Goal: Book appointment/travel/reservation

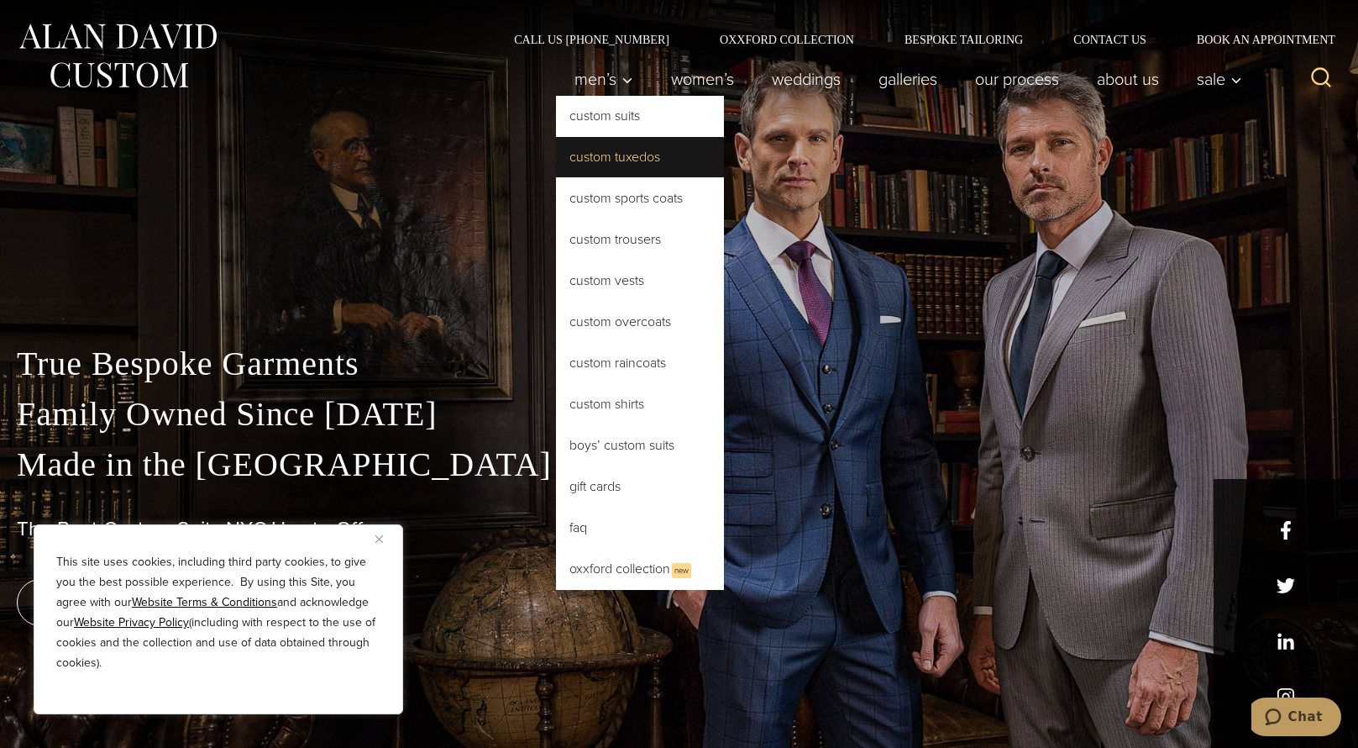
click at [604, 158] on link "Custom Tuxedos" at bounding box center [640, 157] width 168 height 40
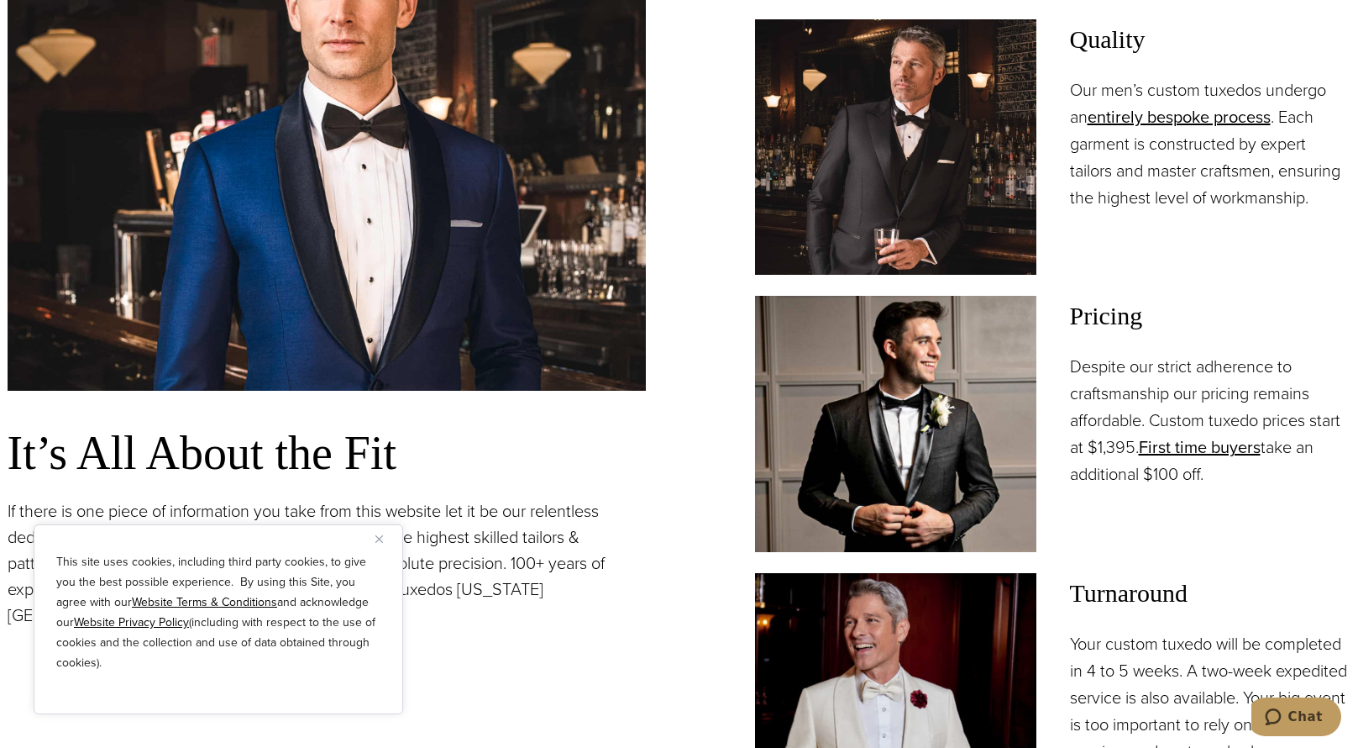
scroll to position [1596, 0]
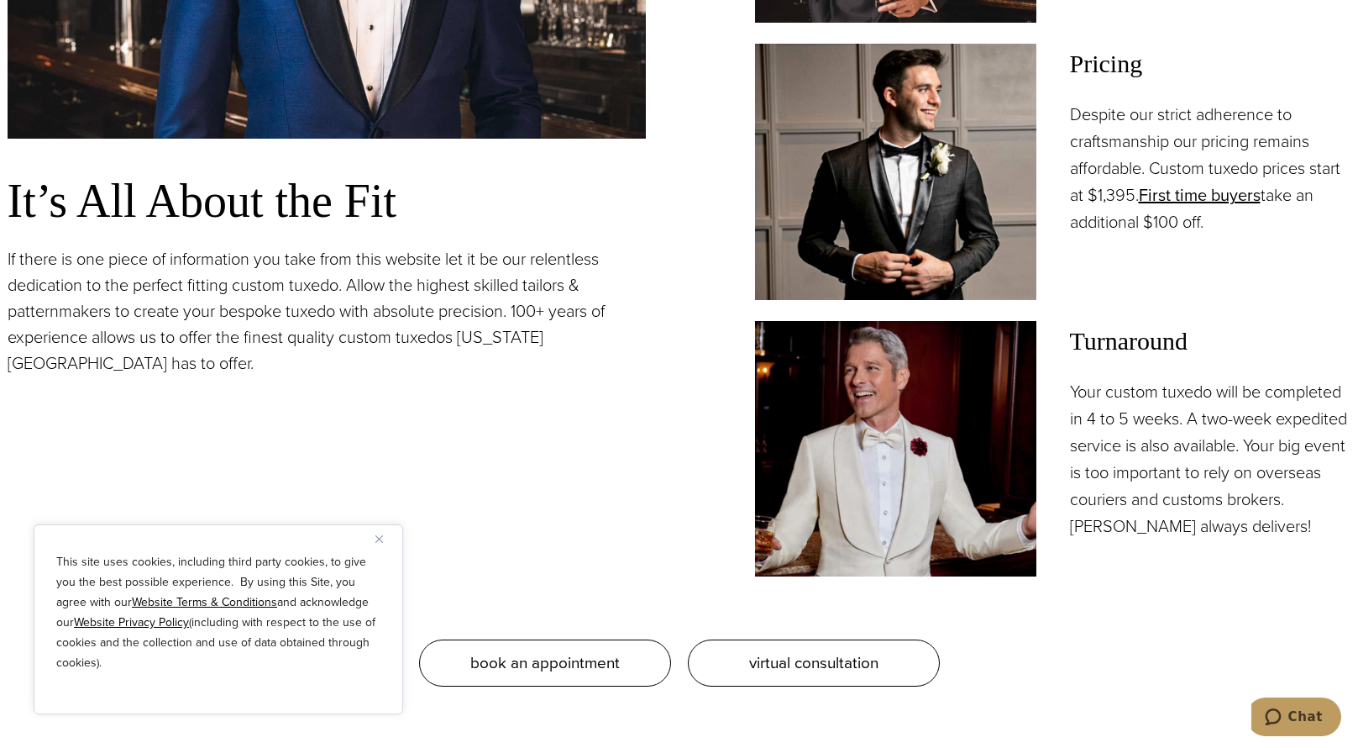
click at [827, 173] on img at bounding box center [895, 171] width 281 height 255
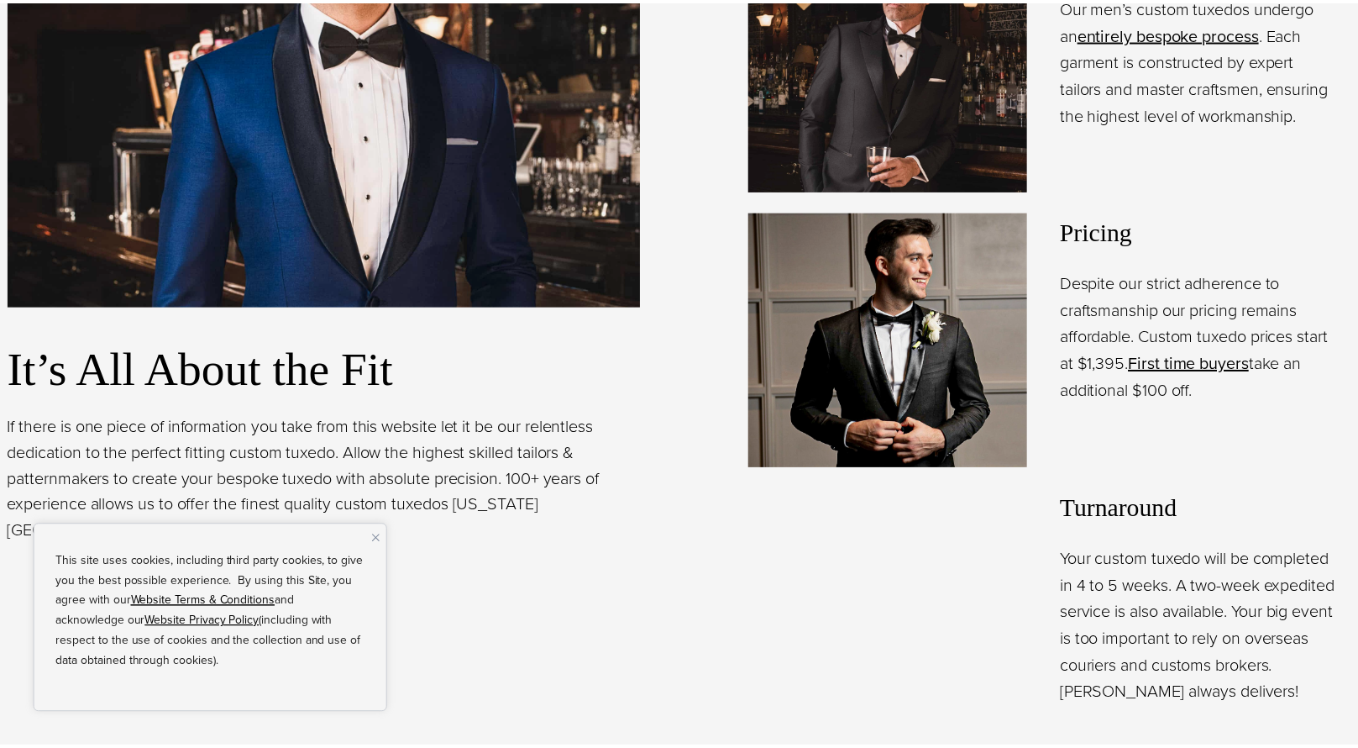
scroll to position [0, 0]
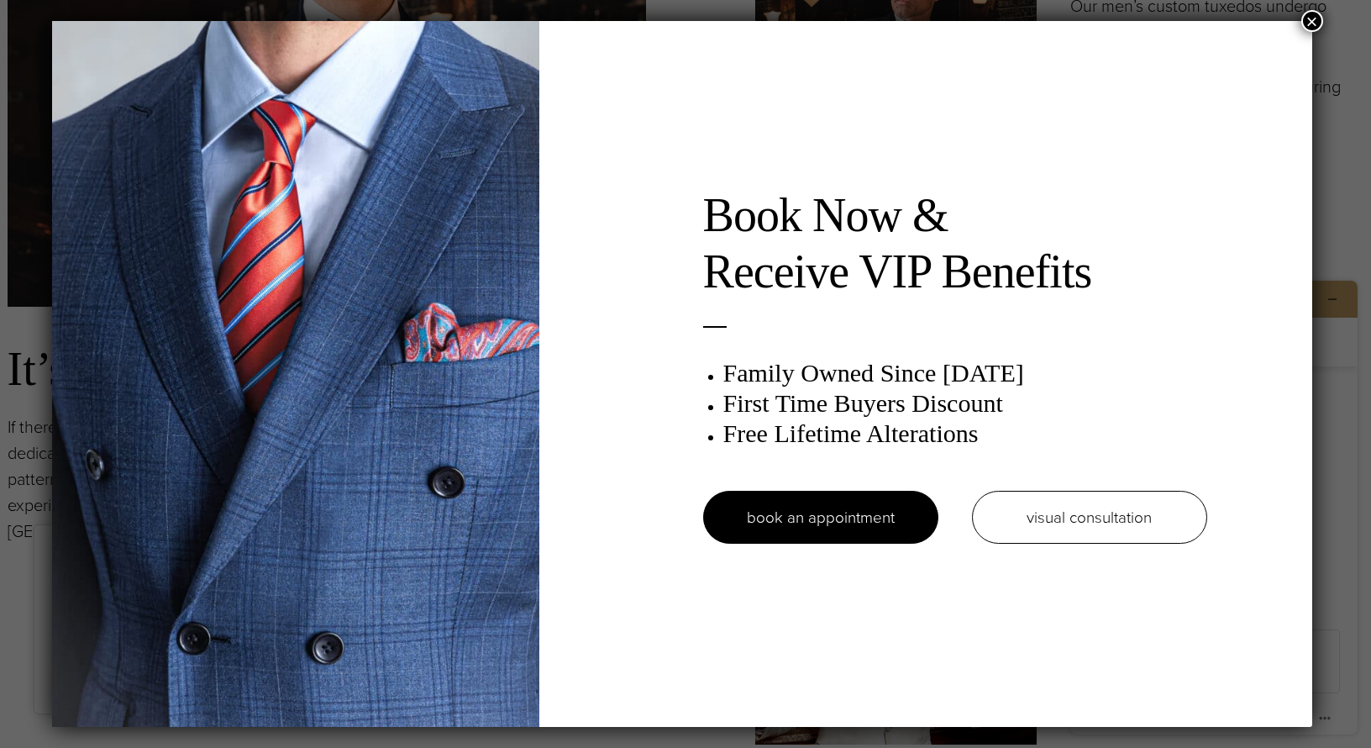
click at [1306, 21] on button "×" at bounding box center [1312, 21] width 22 height 22
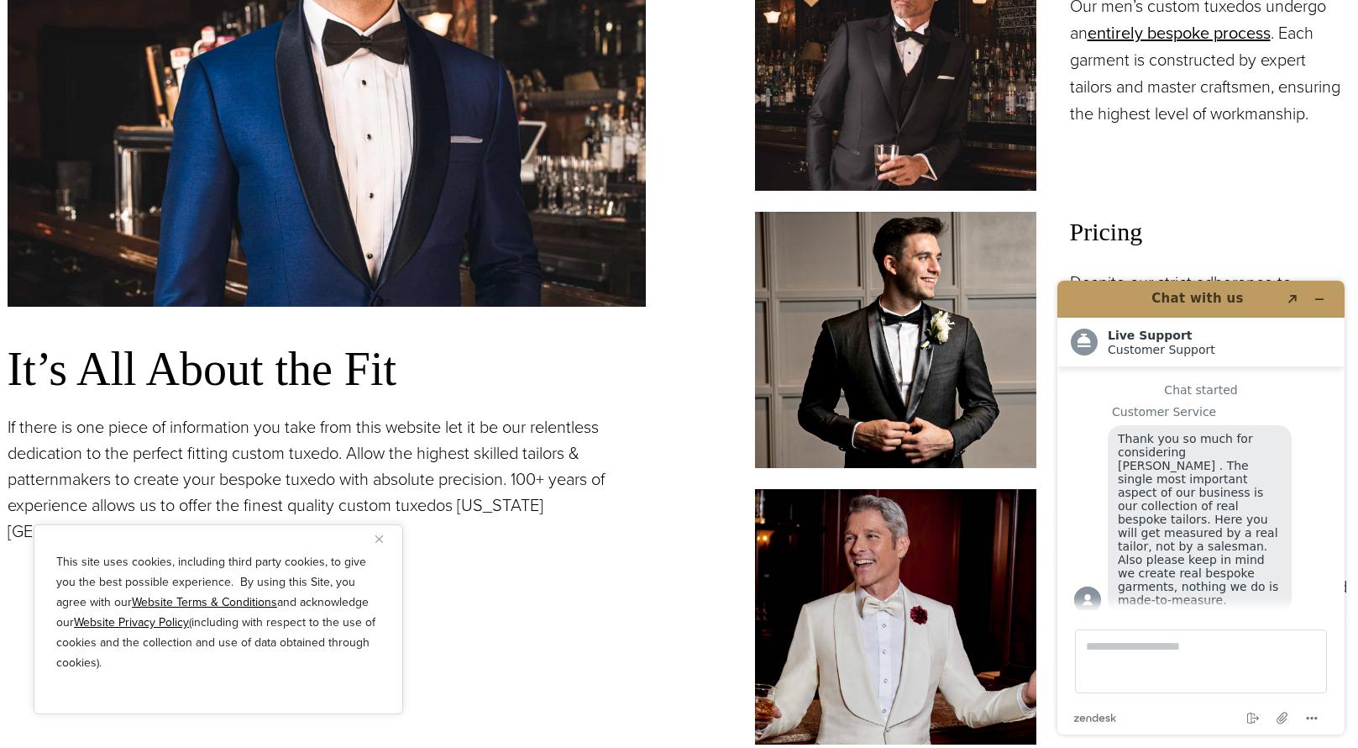
click at [634, 432] on p "If there is one piece of information you take from this website let it be our r…" at bounding box center [327, 479] width 638 height 130
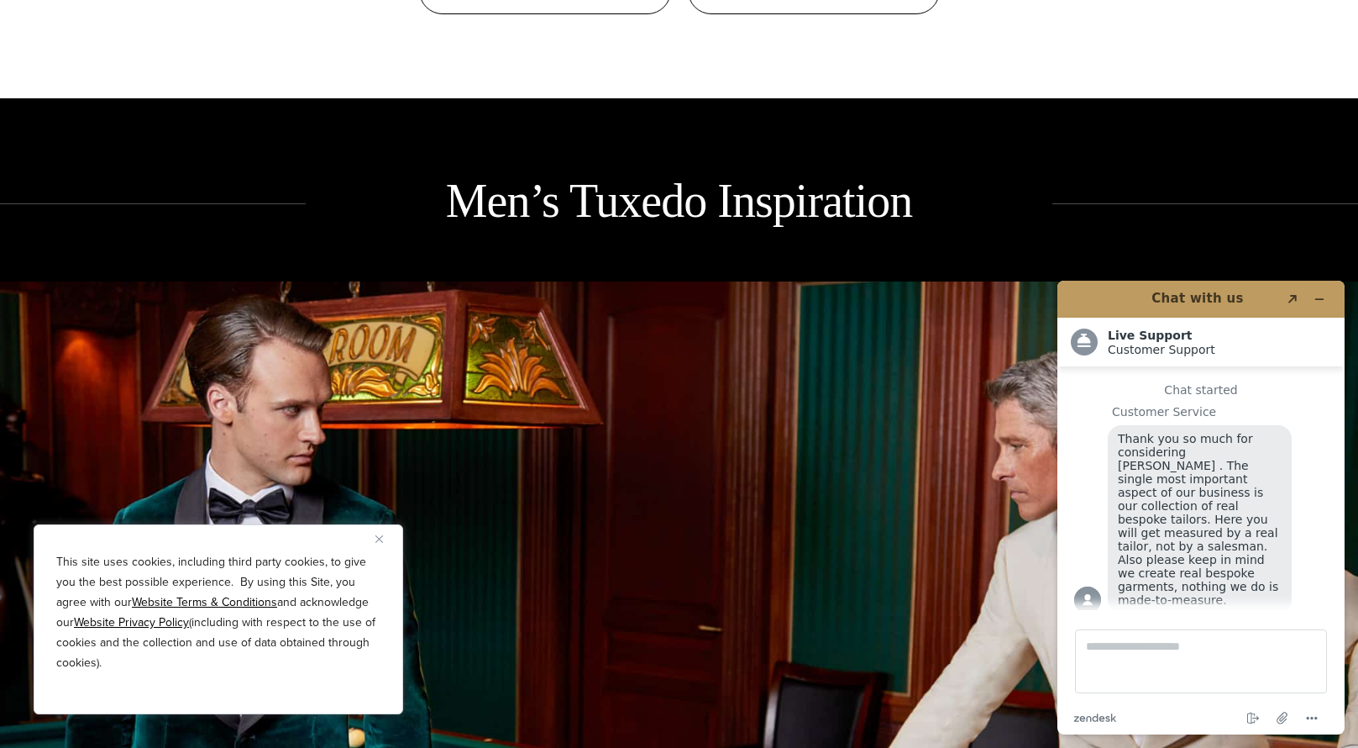
scroll to position [2100, 0]
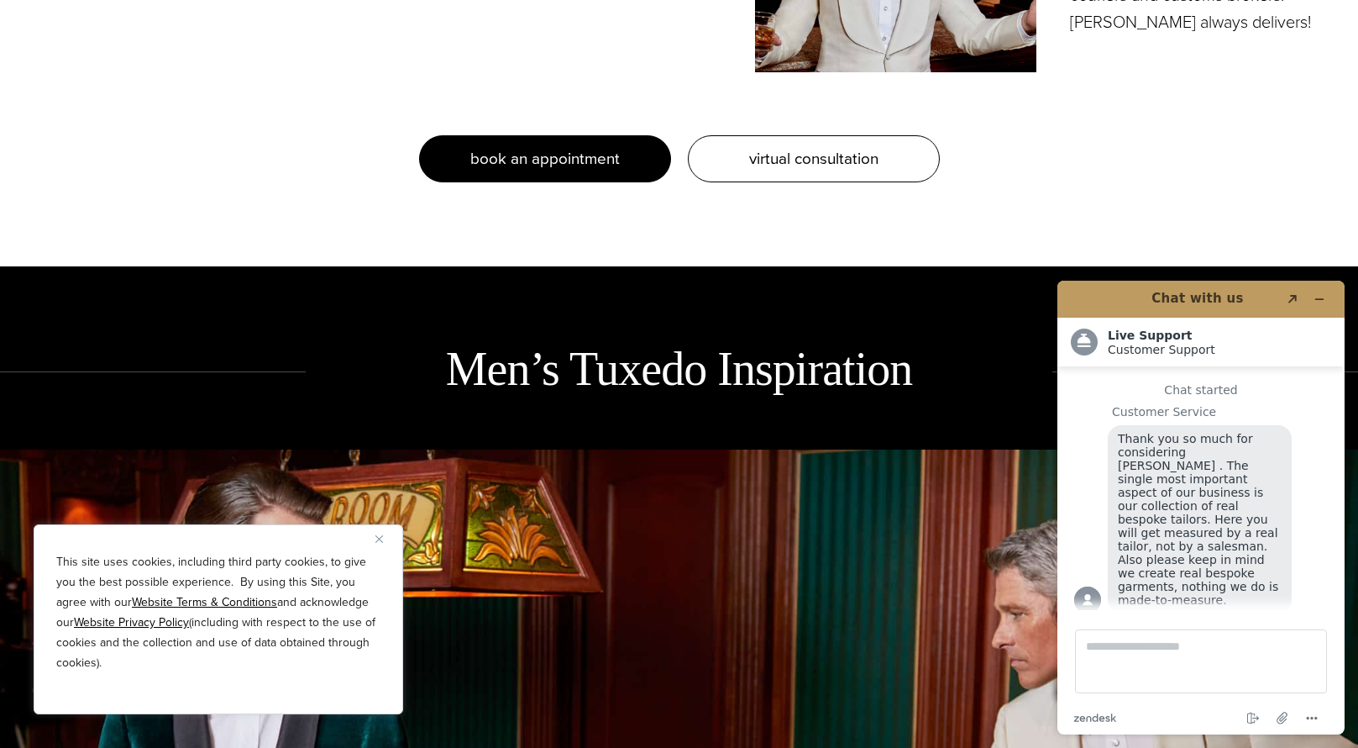
click at [535, 159] on span "book an appointment" at bounding box center [545, 158] width 150 height 24
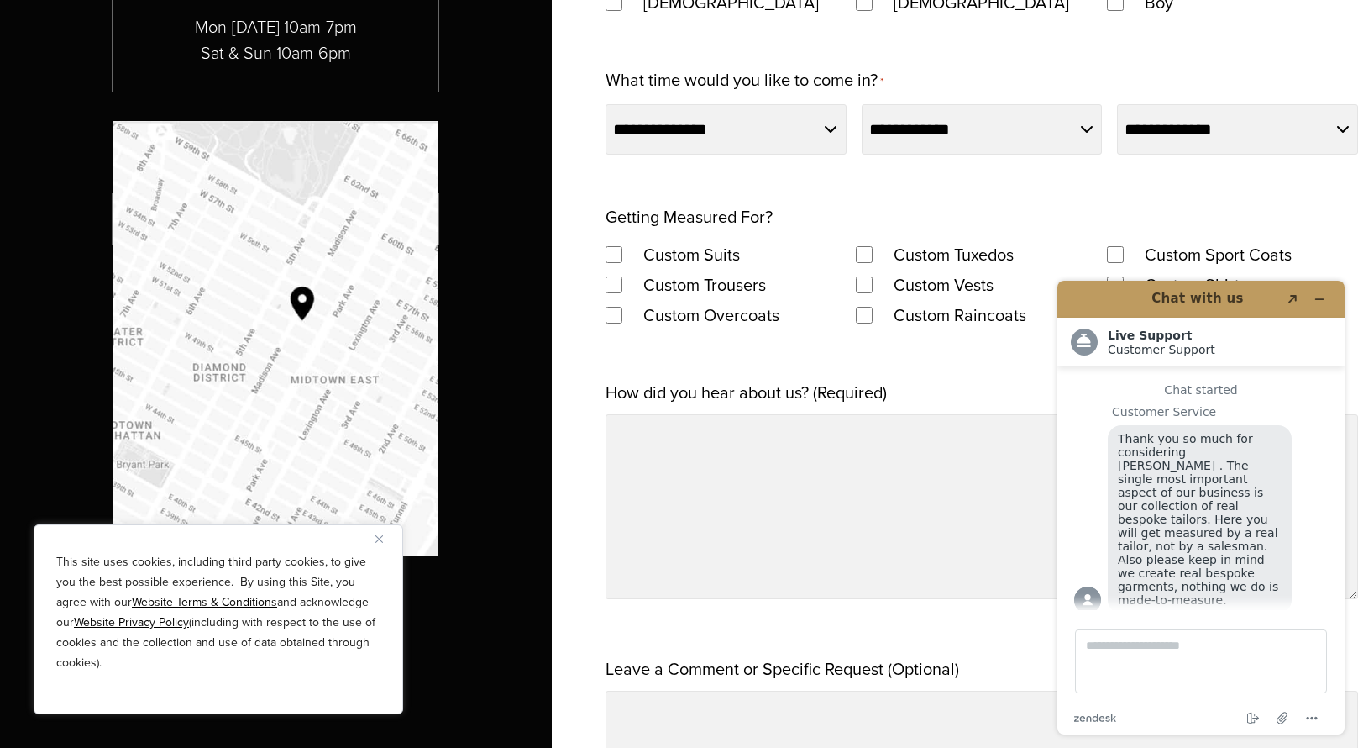
scroll to position [1428, 0]
